Goal: Navigation & Orientation: Find specific page/section

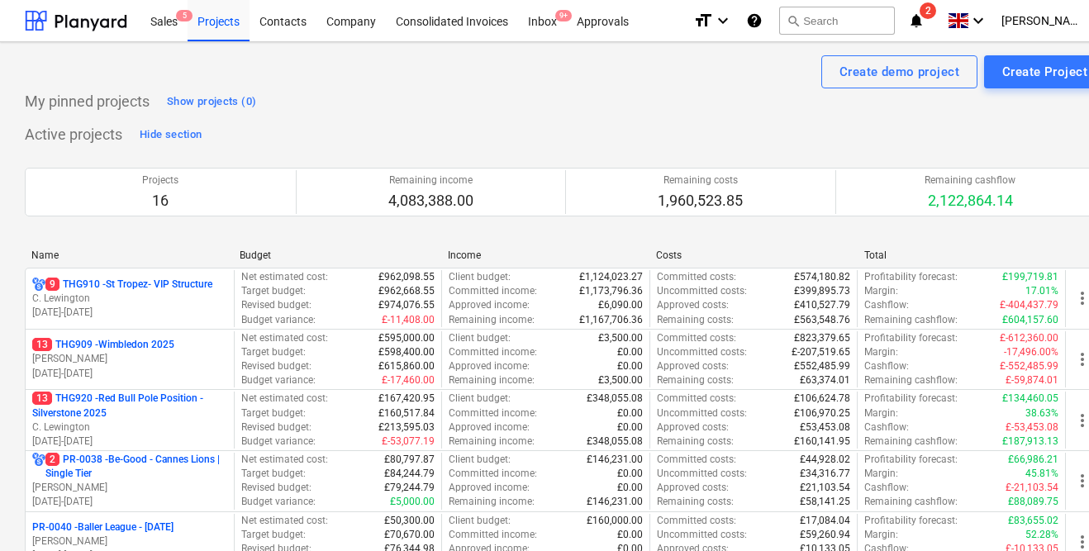
click at [924, 23] on icon "notifications" at bounding box center [916, 21] width 17 height 20
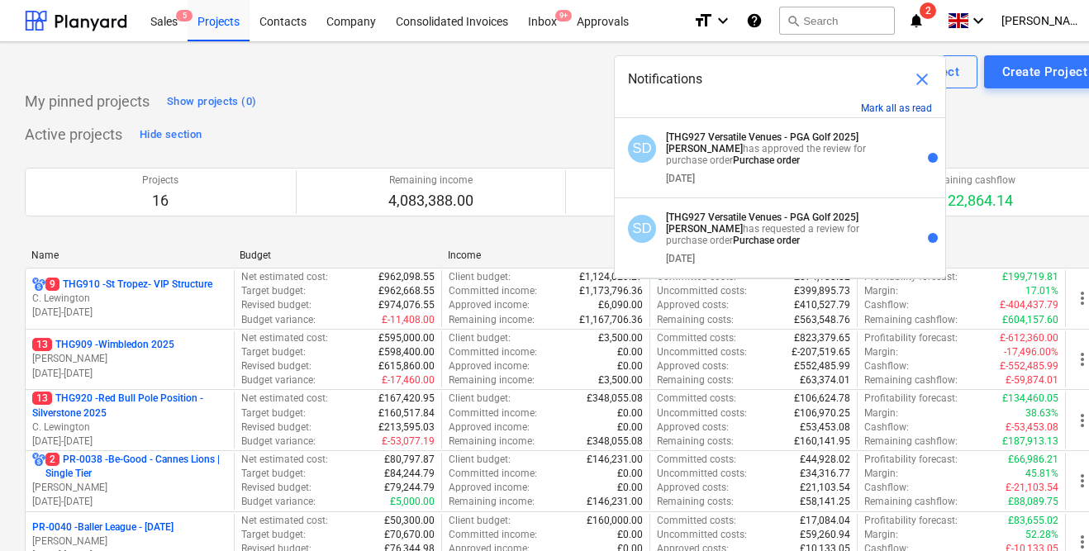
click at [887, 107] on button "Mark all as read" at bounding box center [896, 108] width 71 height 12
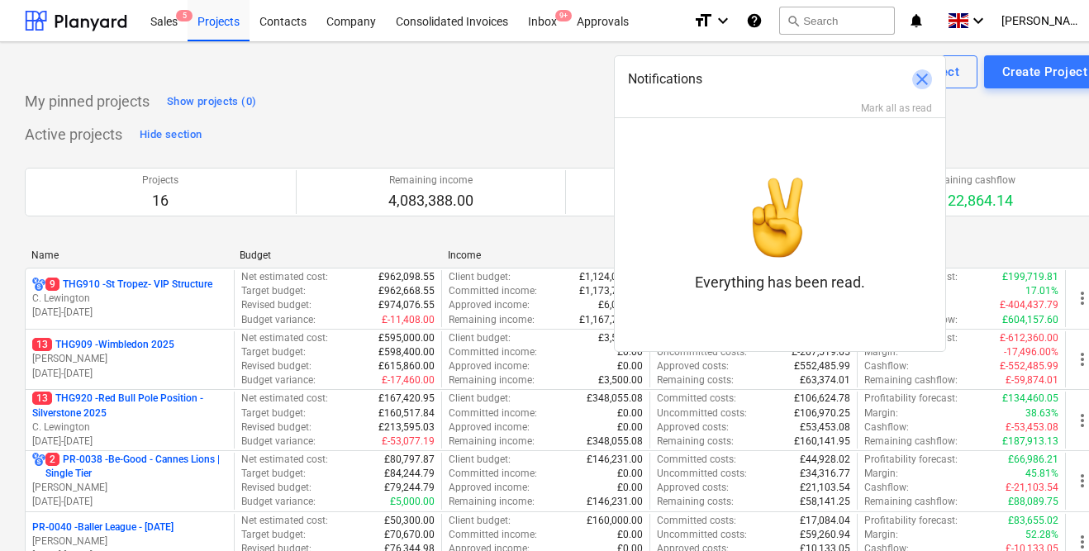
click at [915, 84] on span "close" at bounding box center [922, 79] width 20 height 20
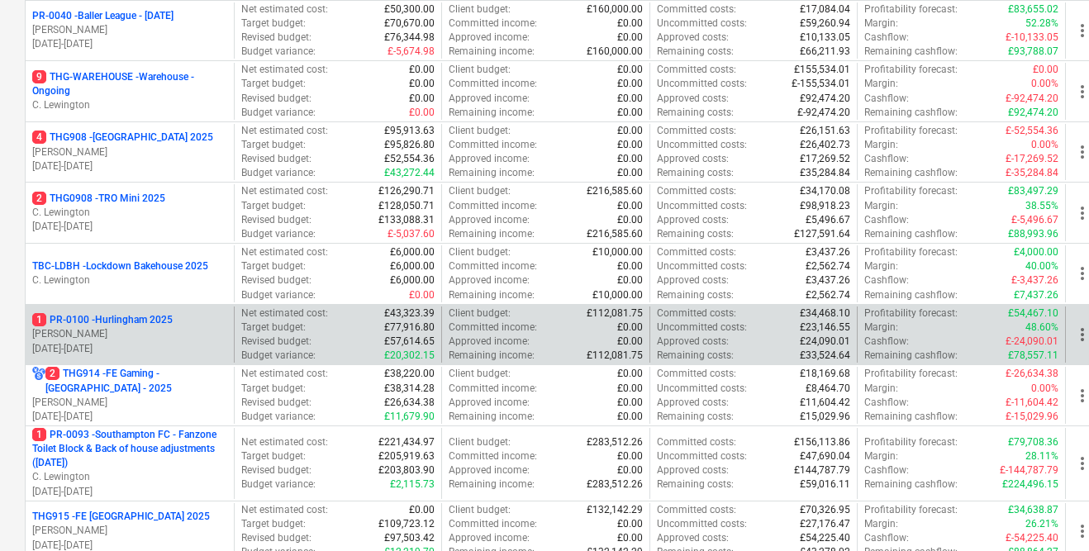
scroll to position [517, 0]
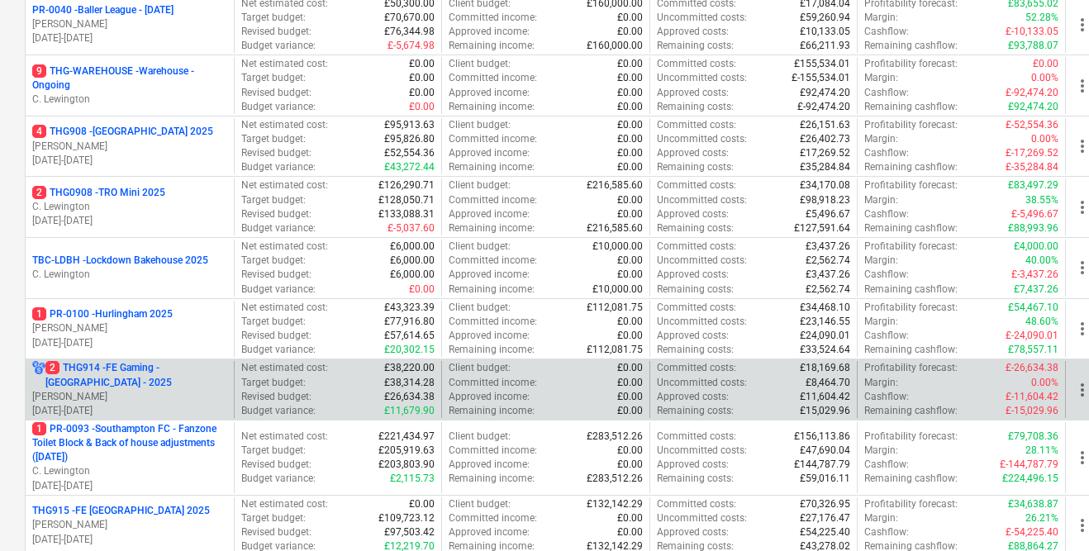
click at [141, 376] on p "2 THG914 - FE Gaming - [GEOGRAPHIC_DATA] - 2025" at bounding box center [136, 375] width 182 height 28
